Goal: Information Seeking & Learning: Find specific fact

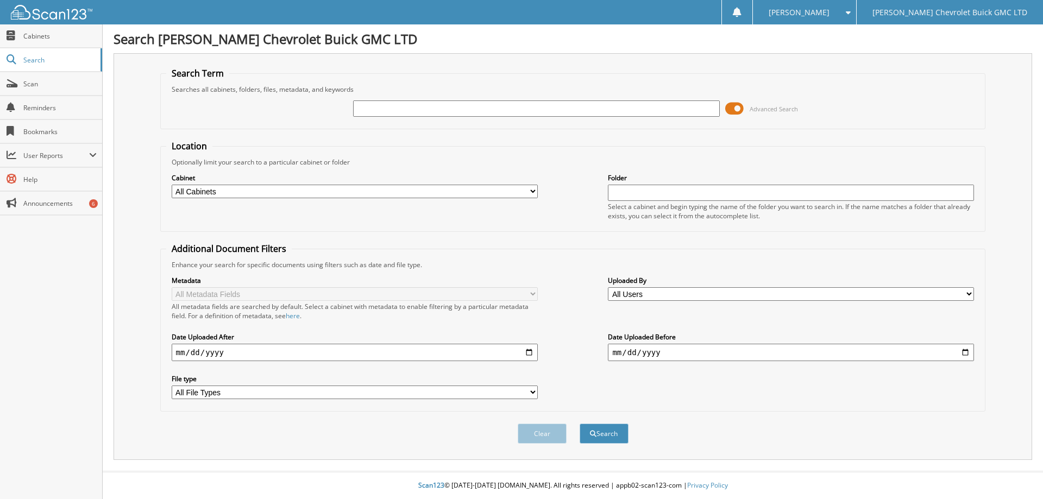
click at [730, 110] on span at bounding box center [734, 109] width 18 height 16
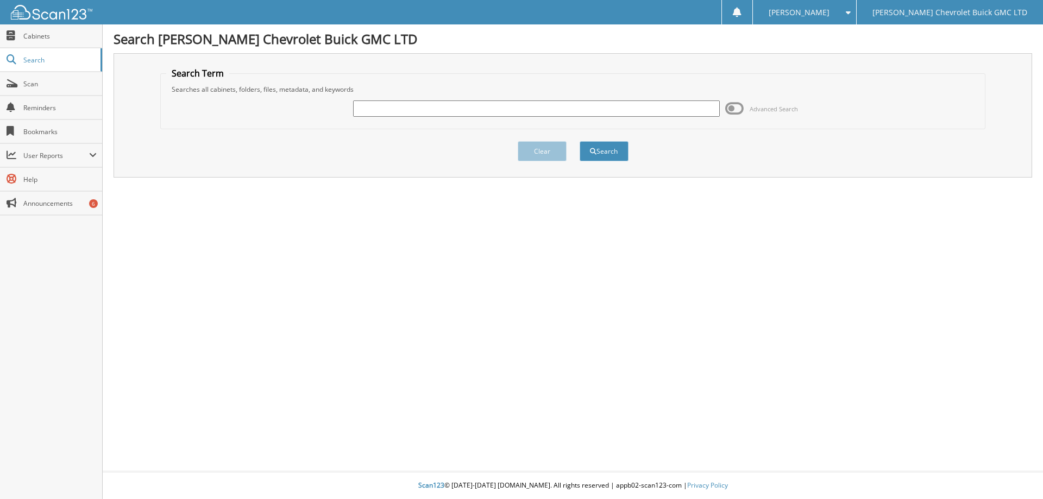
click at [471, 108] on input "text" at bounding box center [536, 109] width 366 height 16
type input "King"
click at [615, 153] on button "Search" at bounding box center [604, 151] width 49 height 20
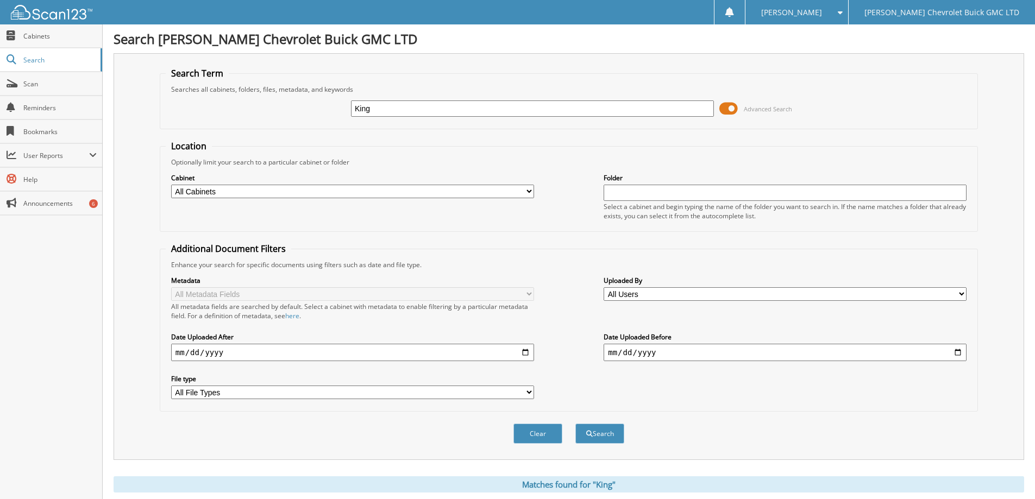
click at [724, 108] on span at bounding box center [728, 109] width 18 height 16
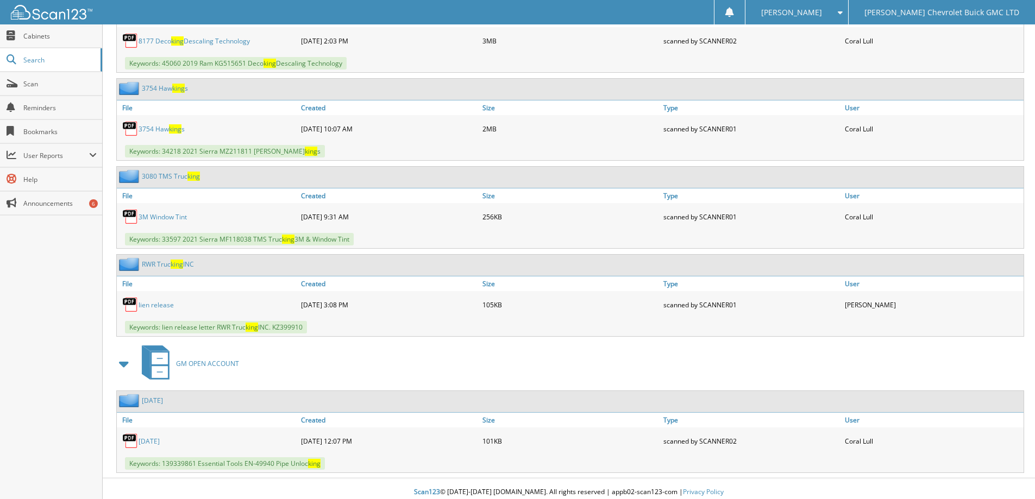
scroll to position [2669, 0]
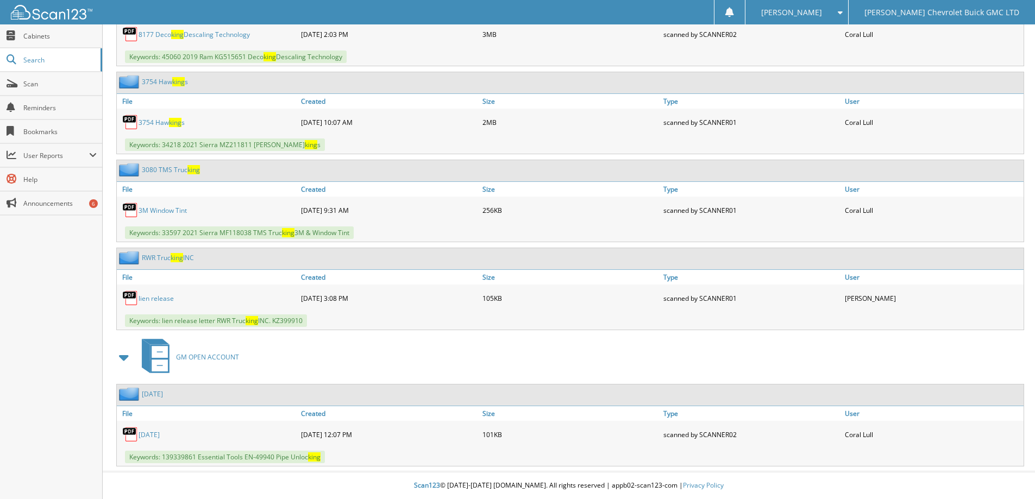
click at [843, 12] on span at bounding box center [837, 13] width 10 height 8
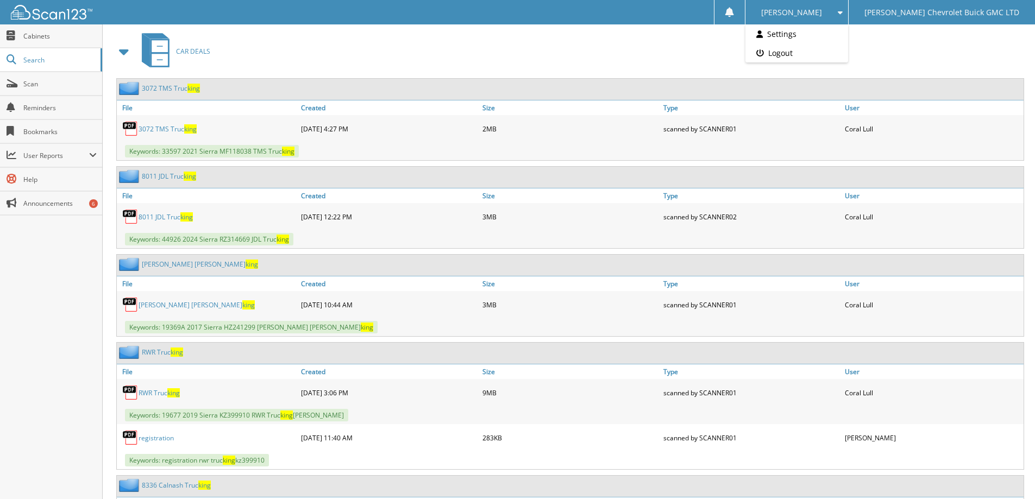
scroll to position [45, 0]
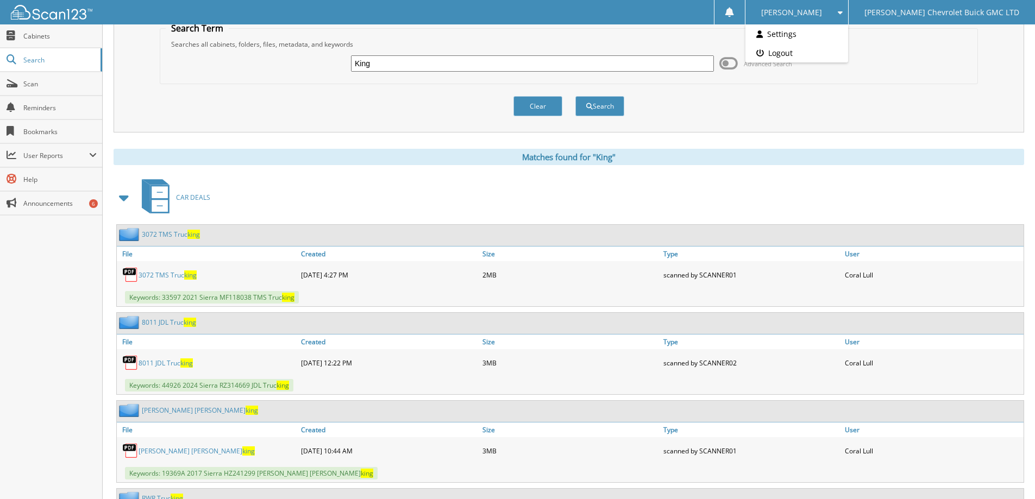
click at [385, 68] on input "King" at bounding box center [532, 63] width 363 height 16
type input "Lindstrand"
click at [592, 107] on button "Search" at bounding box center [599, 106] width 49 height 20
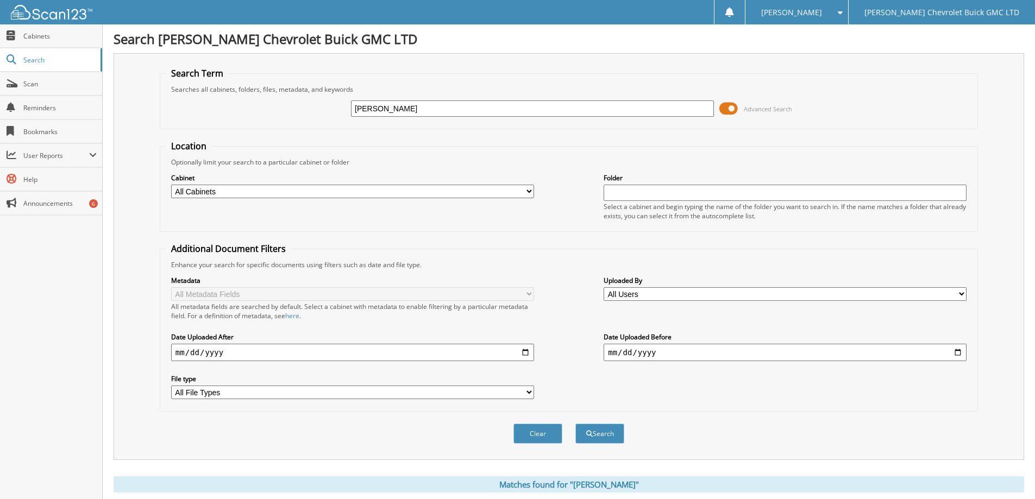
click at [725, 110] on span at bounding box center [728, 109] width 18 height 16
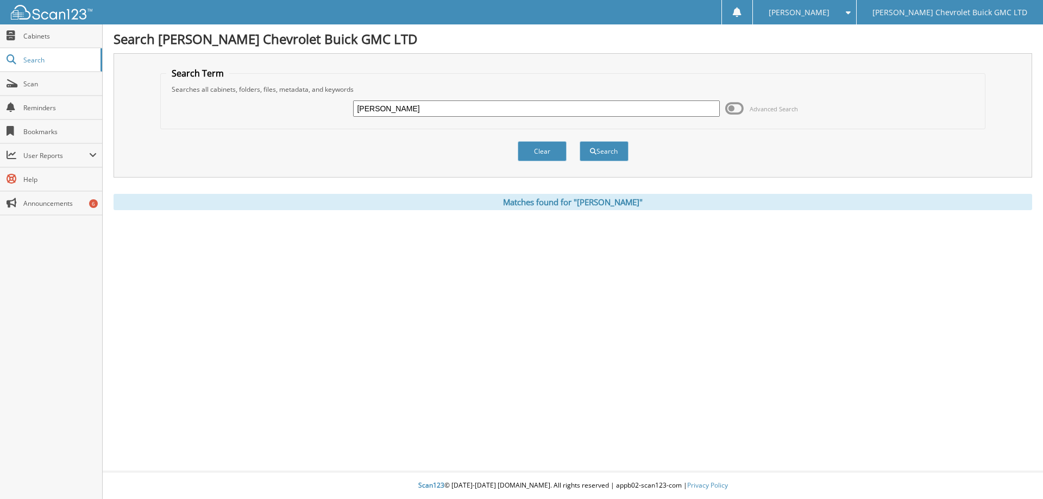
drag, startPoint x: 400, startPoint y: 107, endPoint x: 320, endPoint y: 108, distance: 80.4
click at [317, 109] on div "Lindstrand Advanced Search" at bounding box center [573, 108] width 814 height 29
type input "Milligan"
click at [605, 153] on button "Search" at bounding box center [604, 151] width 49 height 20
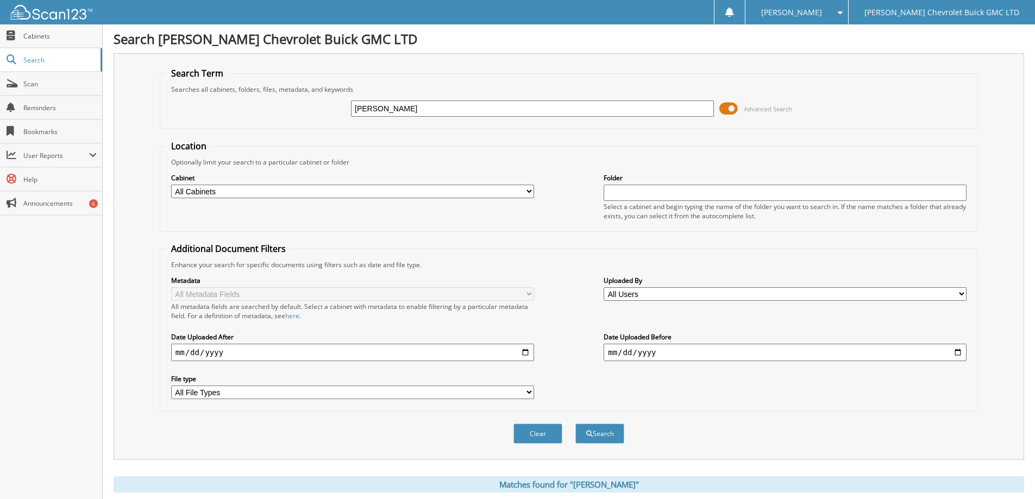
click at [729, 110] on span at bounding box center [728, 109] width 18 height 16
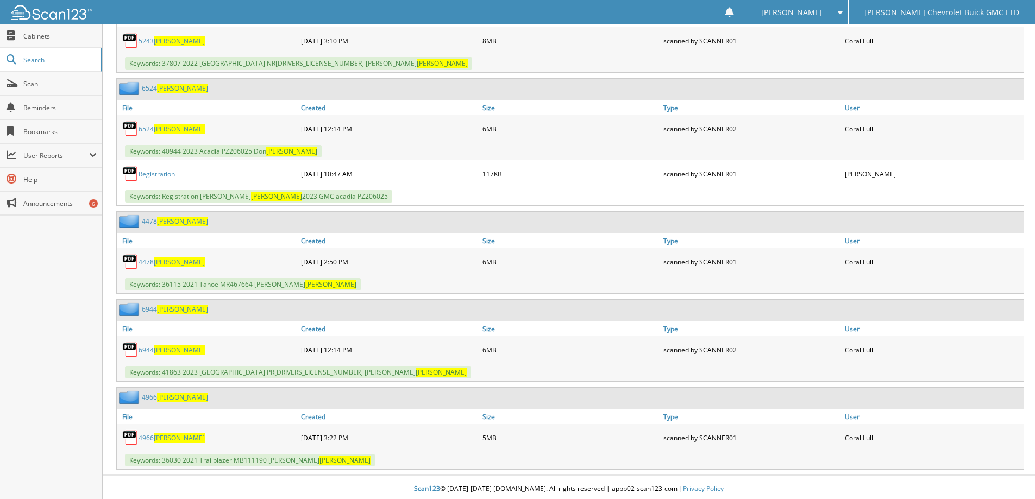
scroll to position [504, 0]
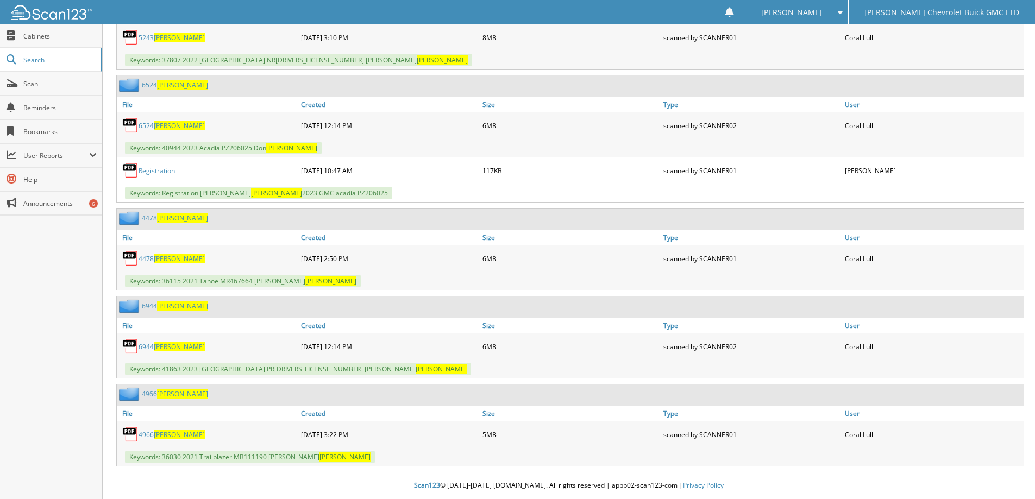
click at [165, 347] on span "[PERSON_NAME]" at bounding box center [179, 346] width 51 height 9
click at [843, 13] on span at bounding box center [837, 13] width 10 height 8
click at [848, 48] on link "Logout" at bounding box center [797, 52] width 103 height 19
